Goal: Contribute content

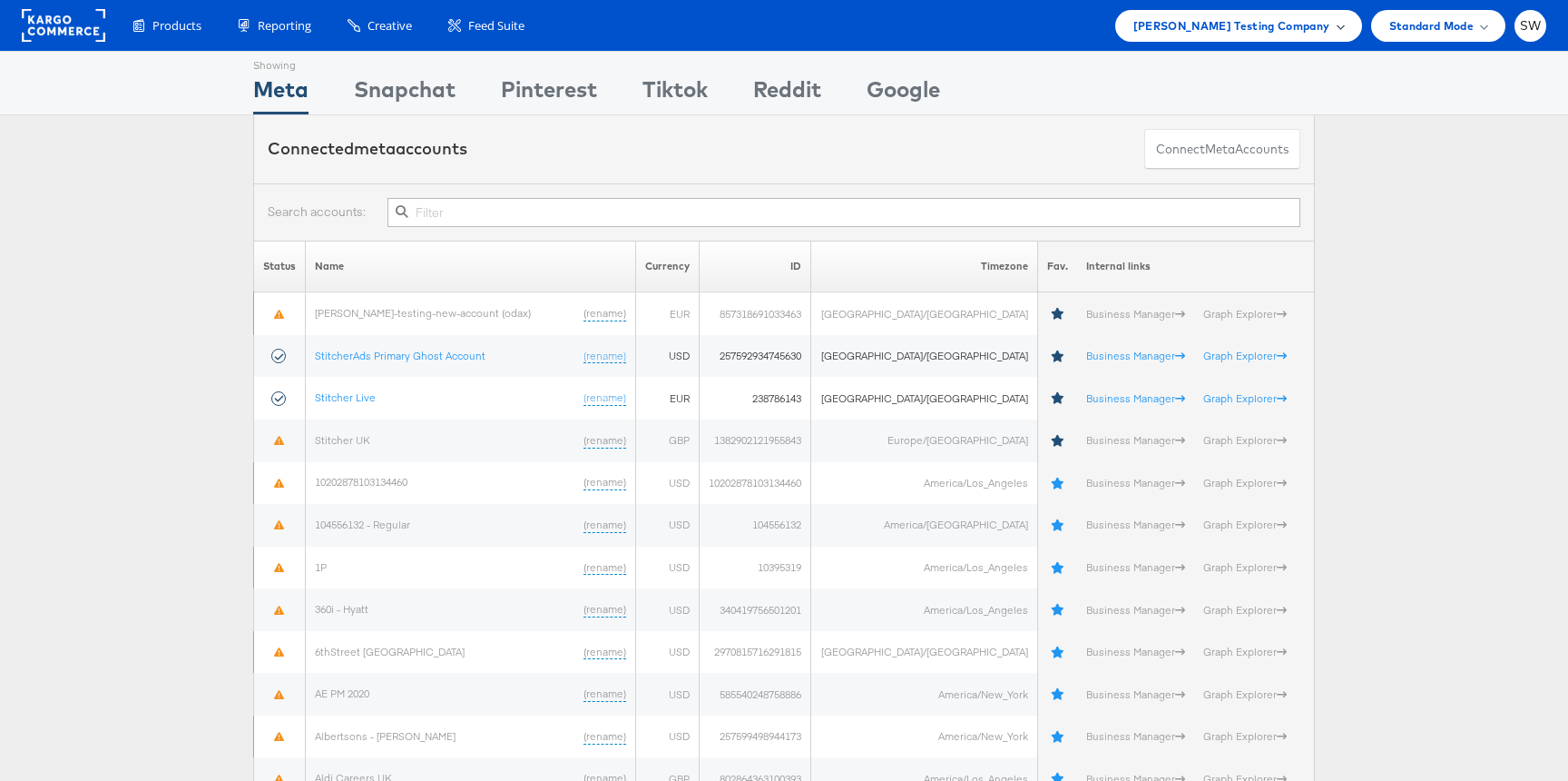
click at [1260, 23] on span "Colin Clarke Testing Company" at bounding box center [1231, 26] width 197 height 19
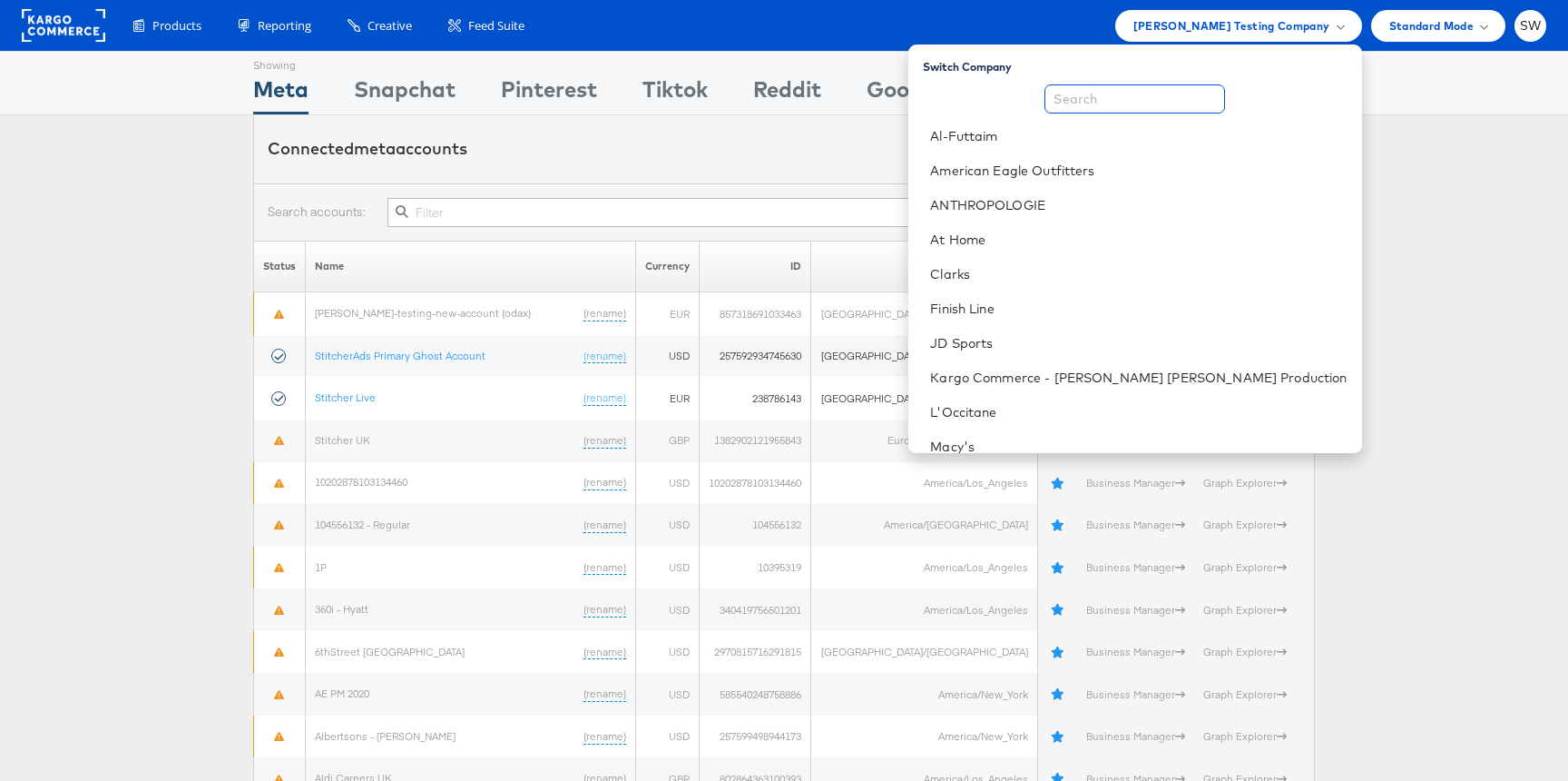
click at [1217, 86] on input "text" at bounding box center [1134, 99] width 180 height 29
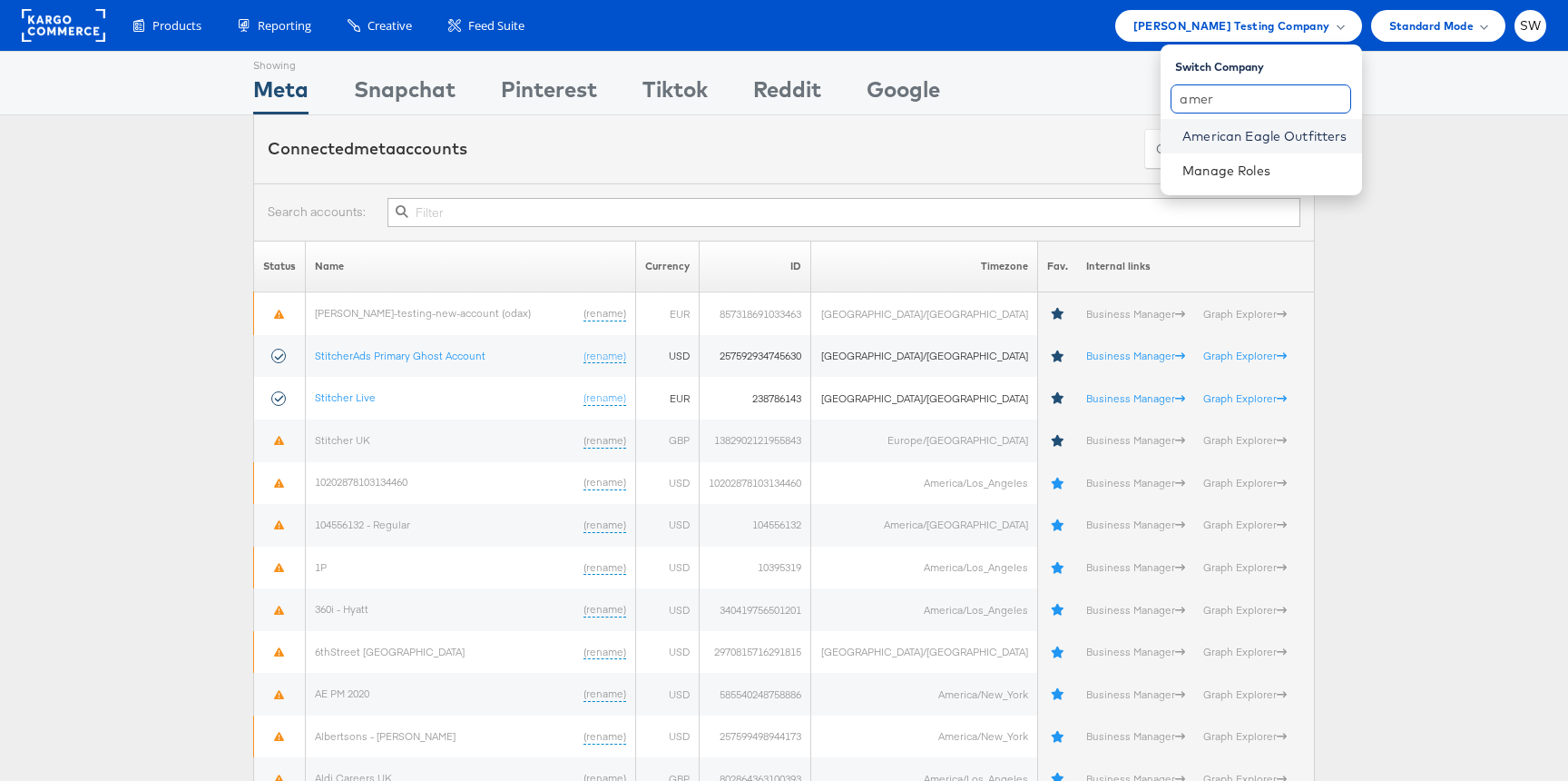
type input "amer"
click at [1212, 132] on link "American Eagle Outfitters" at bounding box center [1264, 136] width 164 height 18
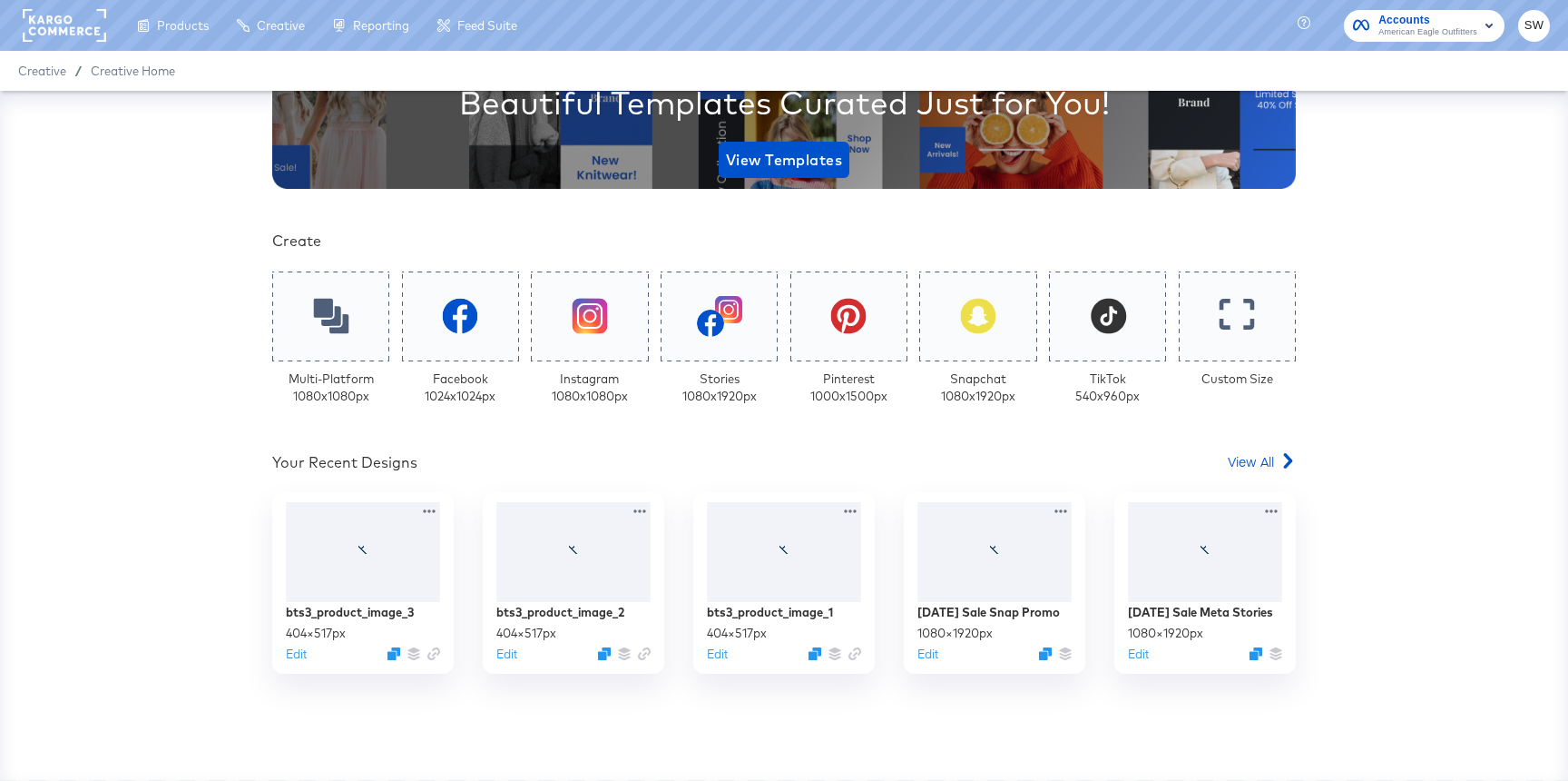
scroll to position [317, 0]
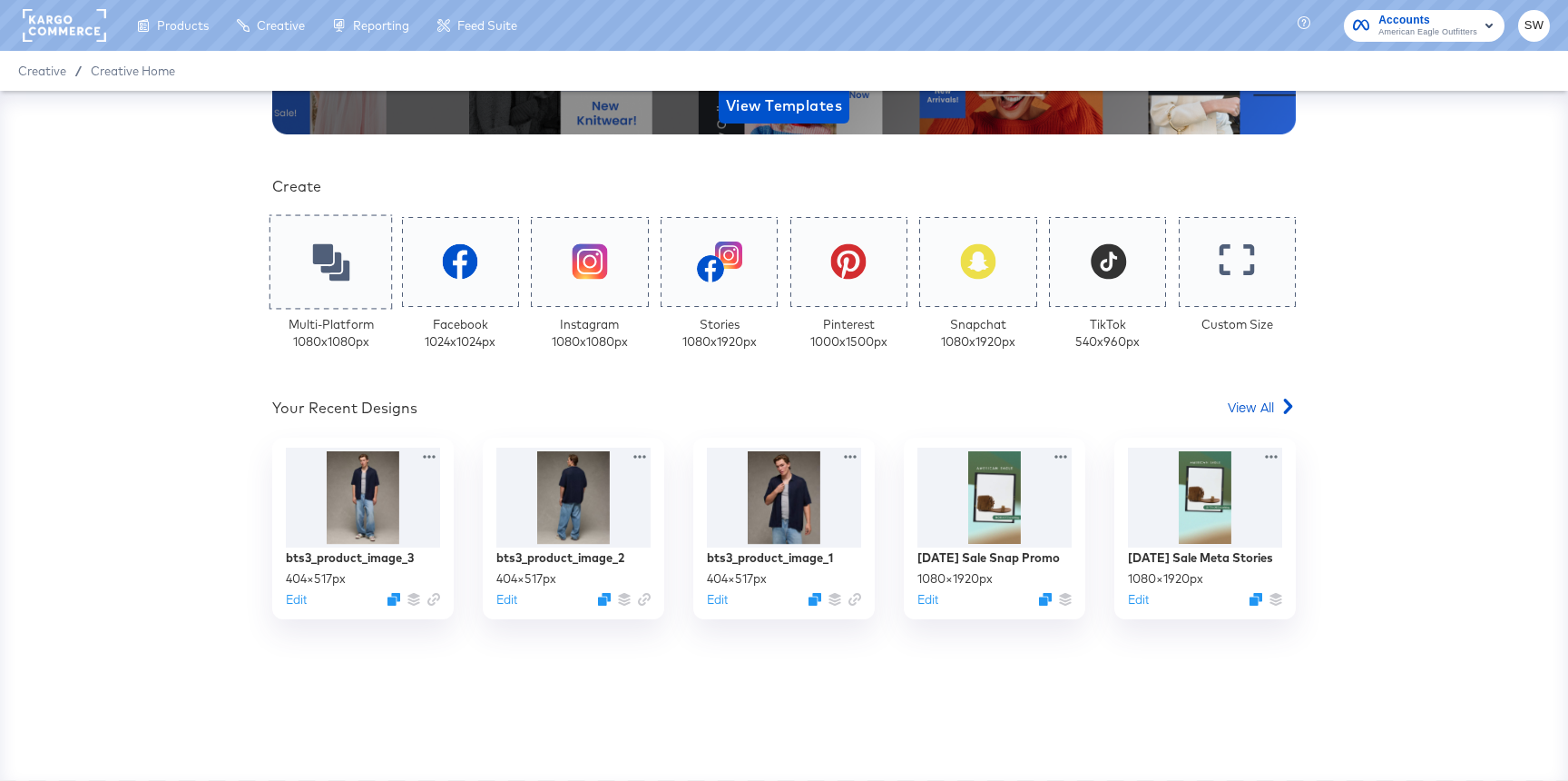
click at [329, 282] on div at bounding box center [330, 261] width 124 height 94
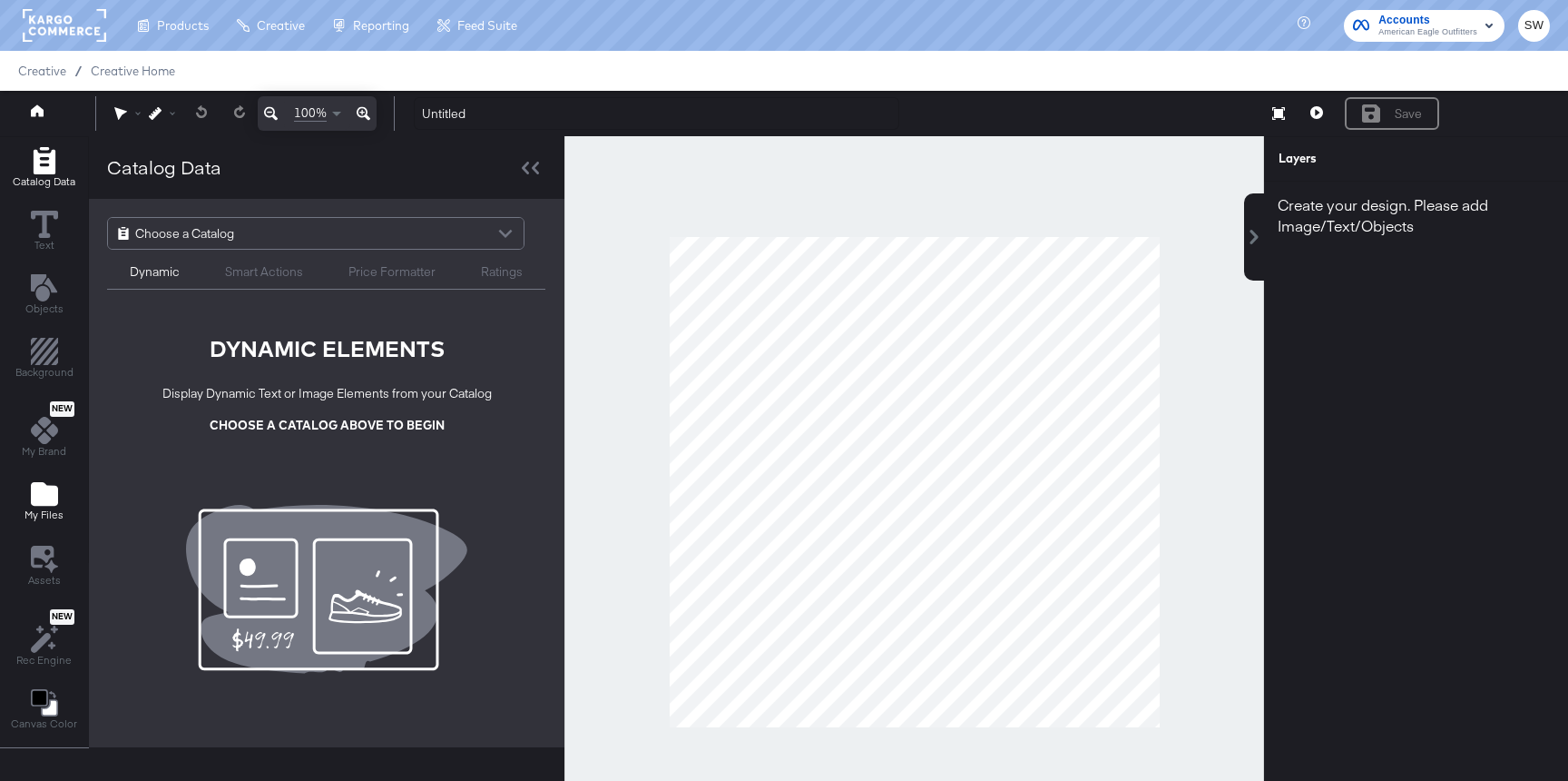
click at [38, 511] on span "My Files" at bounding box center [44, 515] width 39 height 15
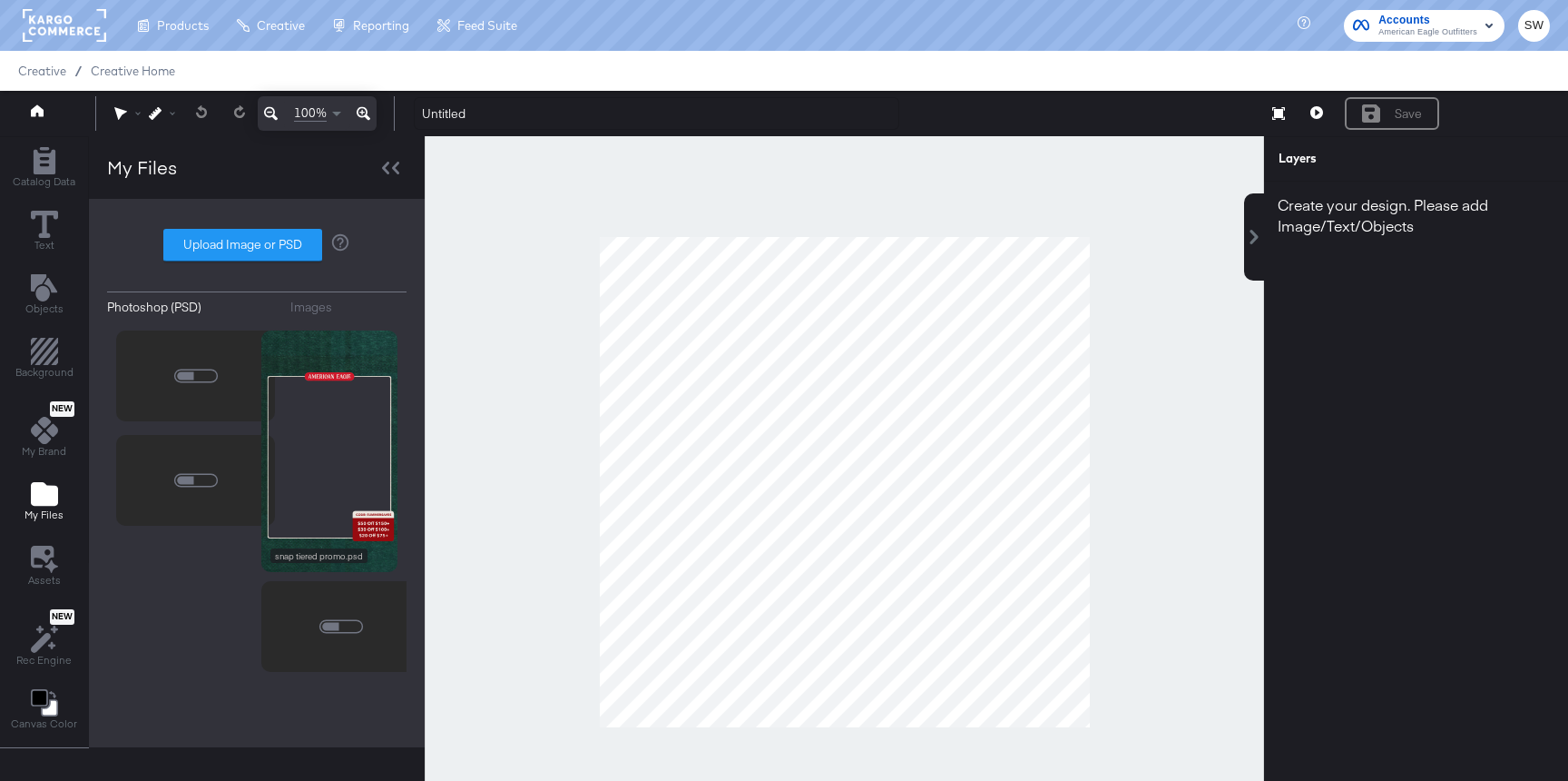
click at [320, 304] on div "Images" at bounding box center [311, 307] width 42 height 17
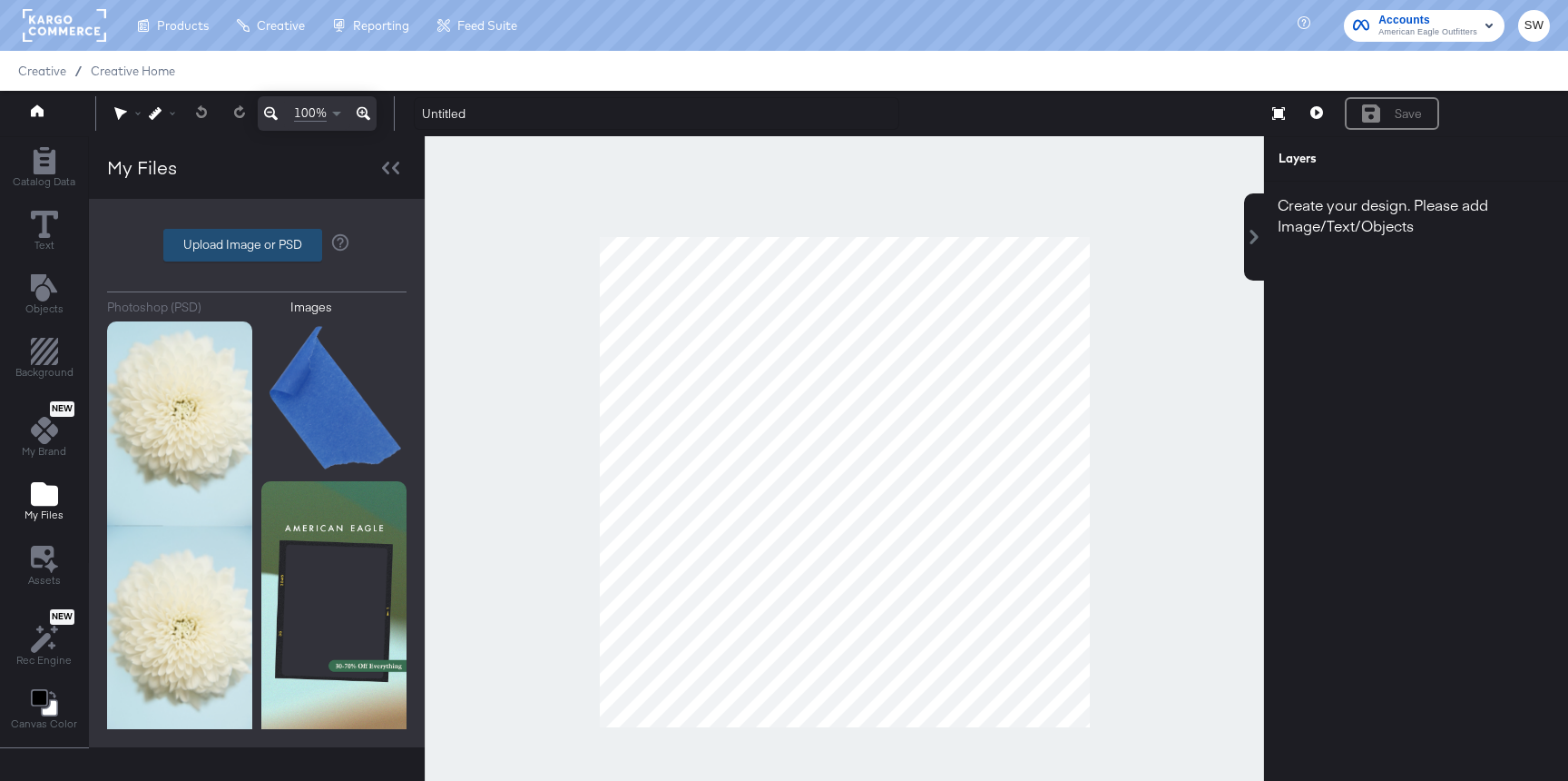
click at [271, 244] on label "Upload Image or PSD" at bounding box center [243, 245] width 157 height 31
click at [257, 245] on input "Upload Image or PSD" at bounding box center [257, 245] width 0 height 0
type input "C:\fakepath\background.png"
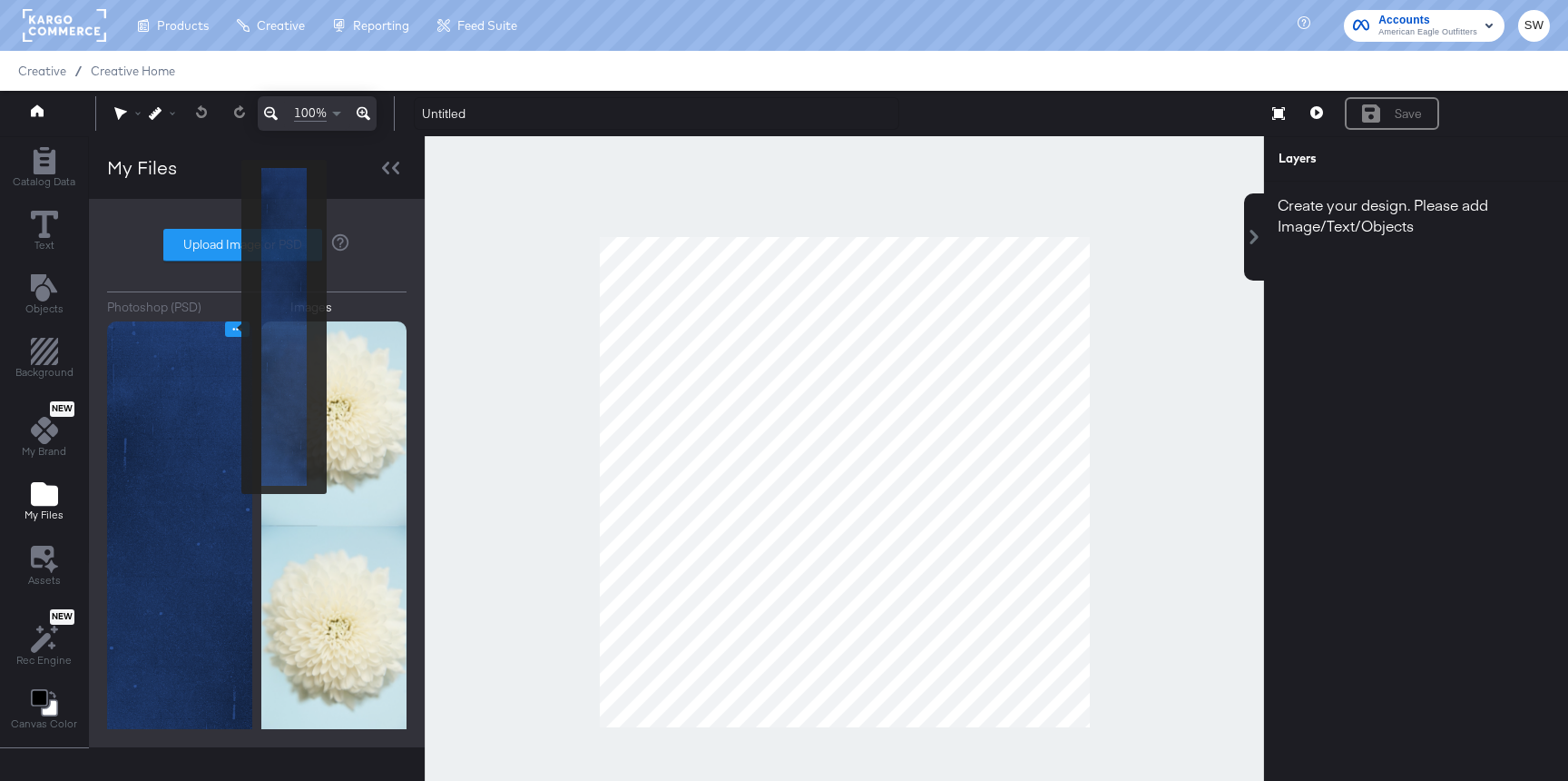
click at [231, 327] on icon "Image Options" at bounding box center [237, 329] width 14 height 14
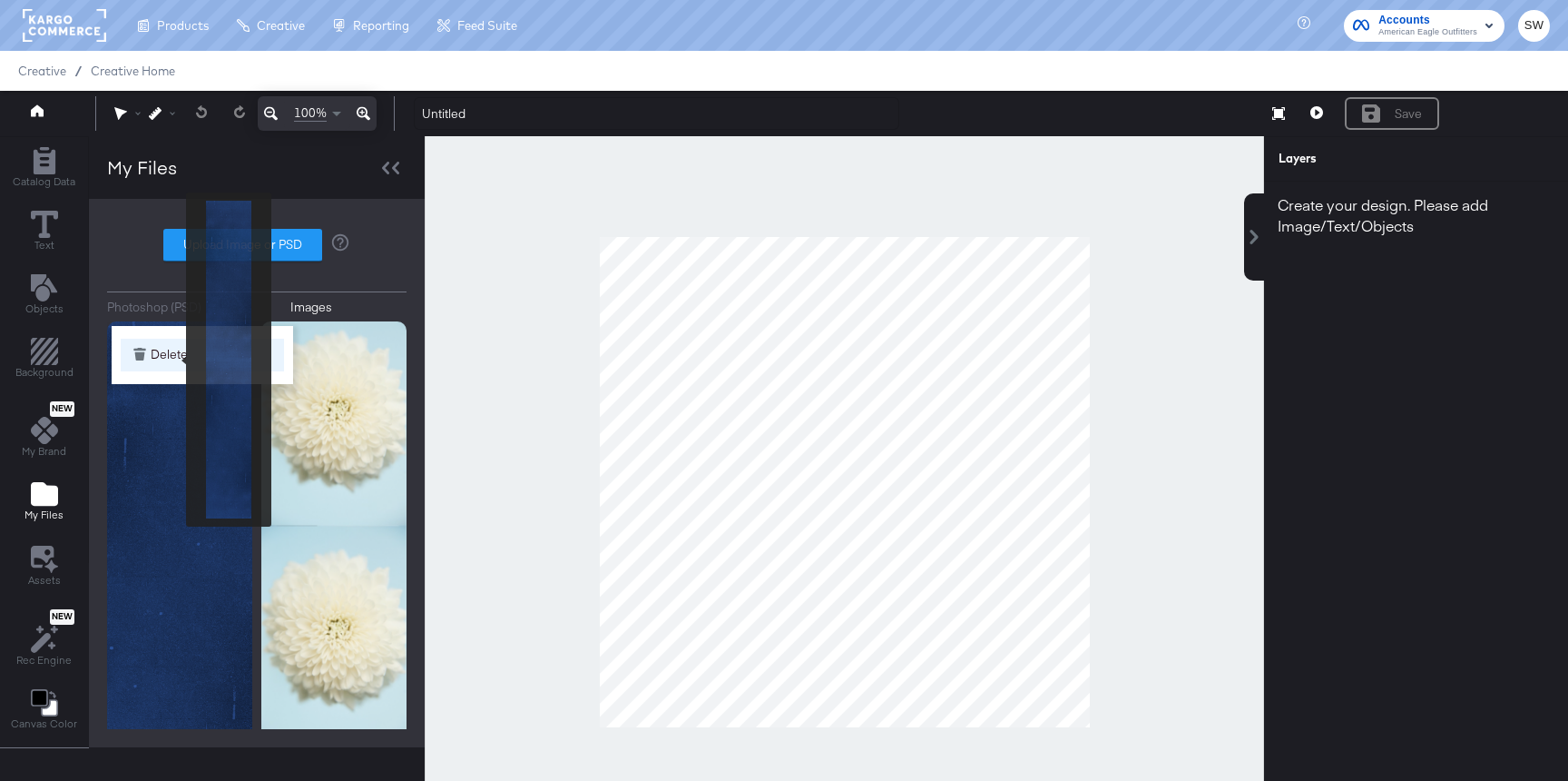
click at [174, 360] on button "Delete" at bounding box center [202, 355] width 163 height 33
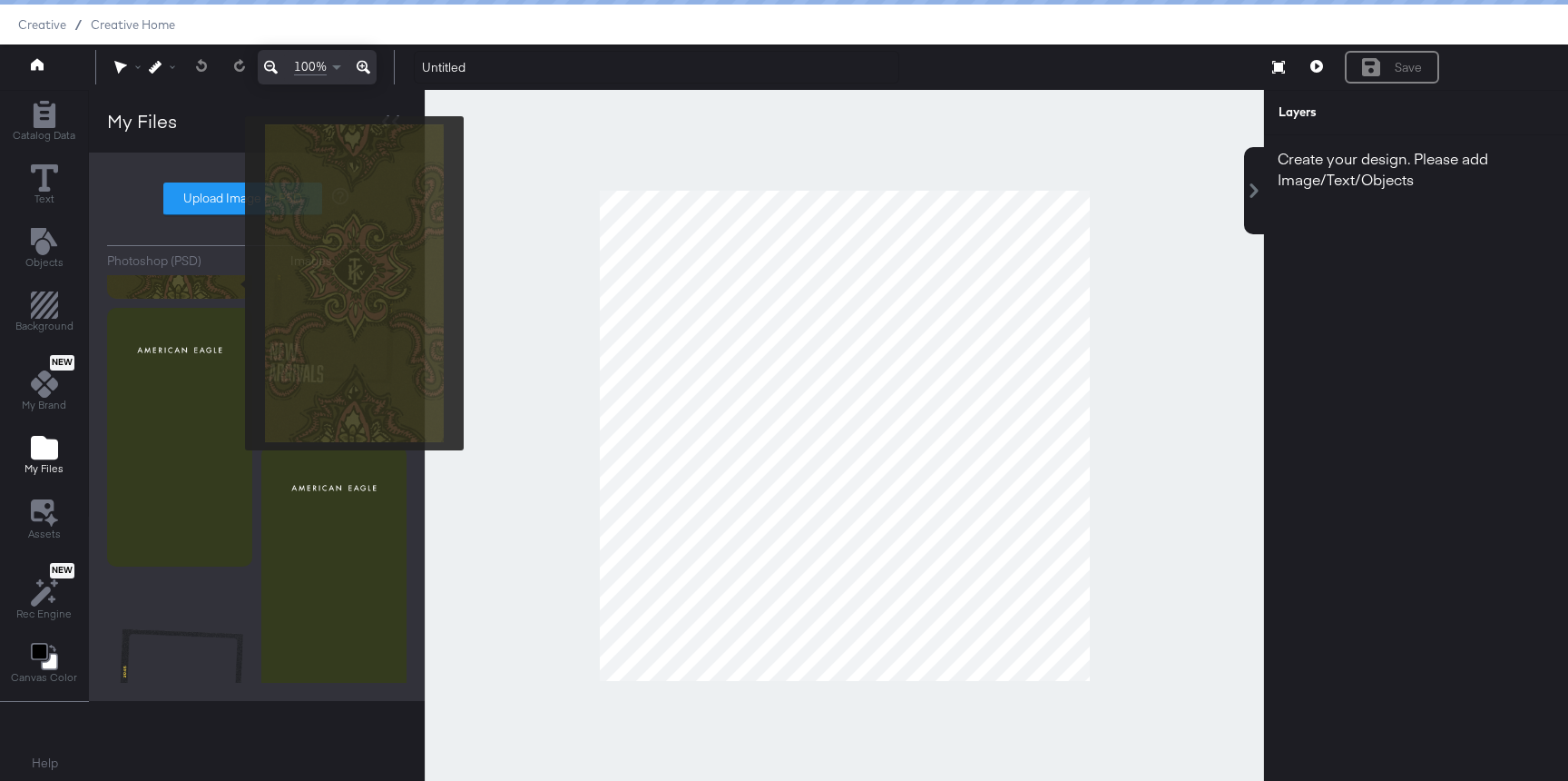
scroll to position [951, 0]
